Goal: Transaction & Acquisition: Purchase product/service

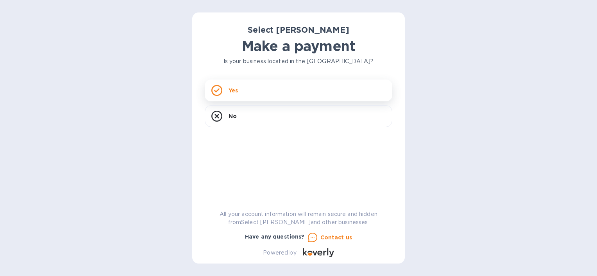
click at [235, 89] on p "Yes" at bounding box center [232, 91] width 9 height 8
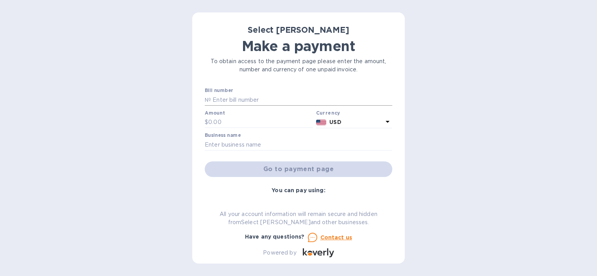
click at [286, 101] on input "text" at bounding box center [301, 100] width 181 height 12
type input "264719"
type input "333"
click at [255, 146] on input "text" at bounding box center [298, 145] width 187 height 12
type input "Black Husky Brewing LLC"
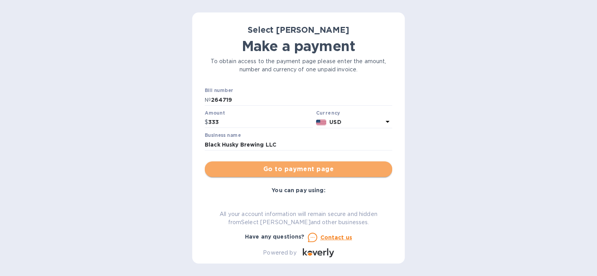
click at [319, 168] on span "Go to payment page" at bounding box center [298, 169] width 175 height 9
